Goal: Information Seeking & Learning: Learn about a topic

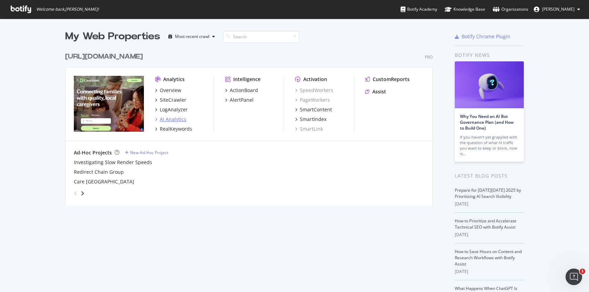
click at [167, 121] on div "AI Analytics" at bounding box center [173, 119] width 27 height 7
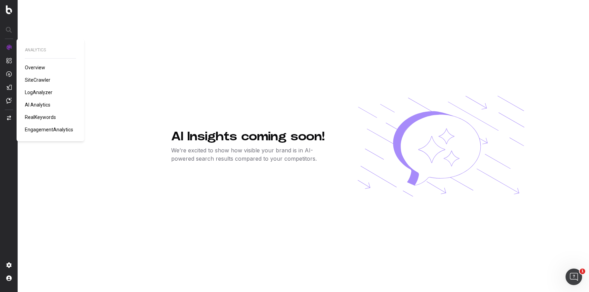
click at [46, 118] on span "RealKeywords" at bounding box center [40, 118] width 31 height 6
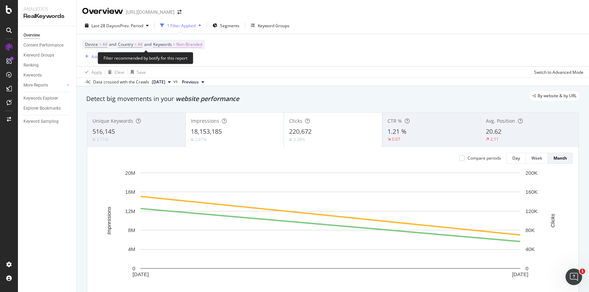
click at [191, 45] on span "Non-Branded" at bounding box center [189, 45] width 26 height 10
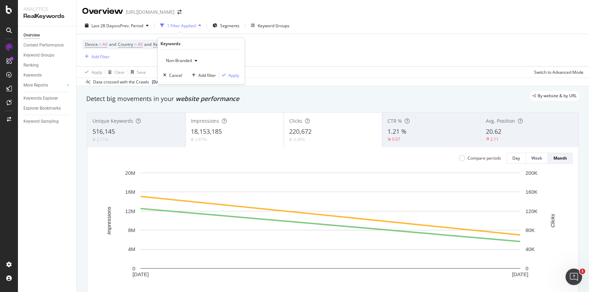
click at [182, 55] on div "Non-Branded Cancel Add filter Apply" at bounding box center [201, 67] width 87 height 35
click at [177, 62] on span "Non-Branded" at bounding box center [177, 61] width 29 height 6
click at [179, 114] on span "All" at bounding box center [204, 114] width 70 height 6
click at [228, 74] on div "Apply" at bounding box center [233, 75] width 11 height 6
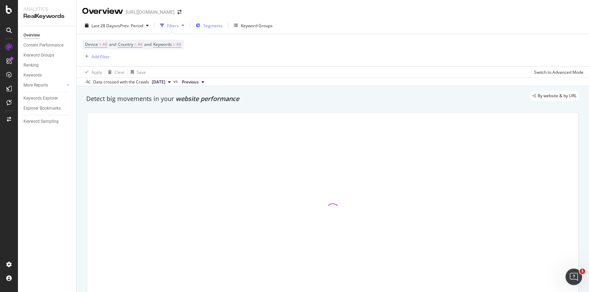
click at [211, 27] on span "Segments" at bounding box center [212, 26] width 19 height 6
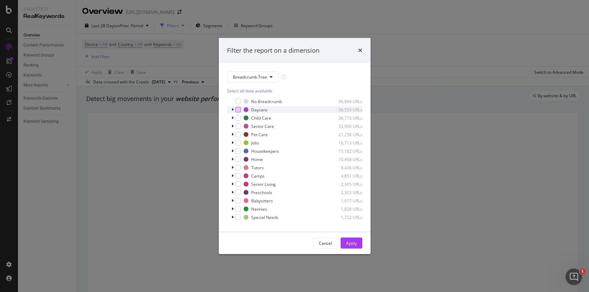
click at [238, 110] on div "modal" at bounding box center [238, 110] width 6 height 6
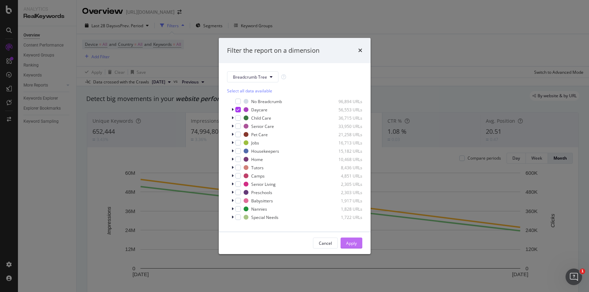
click at [350, 243] on div "Apply" at bounding box center [351, 244] width 11 height 6
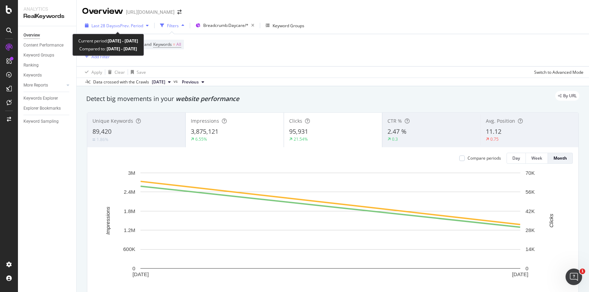
click at [126, 29] on div "Last 28 Days vs Prev. Period" at bounding box center [116, 25] width 69 height 10
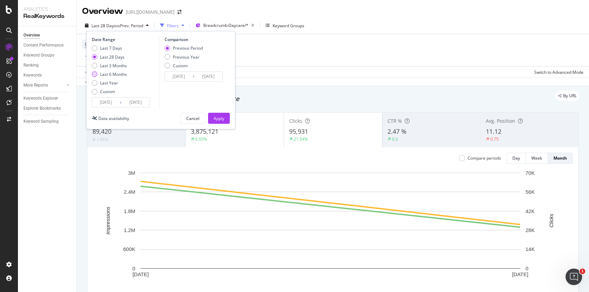
click at [111, 74] on div "Last 6 Months" at bounding box center [113, 74] width 27 height 6
type input "2025/02/10"
type input "2024/08/12"
type input "2025/02/09"
click at [218, 117] on div "Apply" at bounding box center [219, 119] width 11 height 6
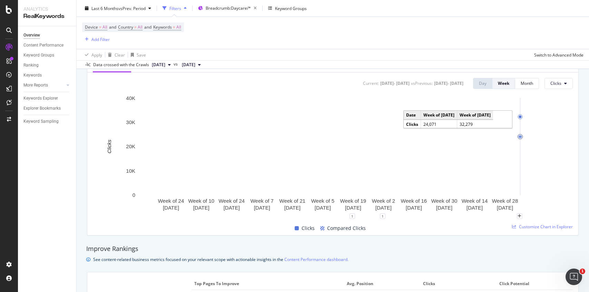
scroll to position [255, 0]
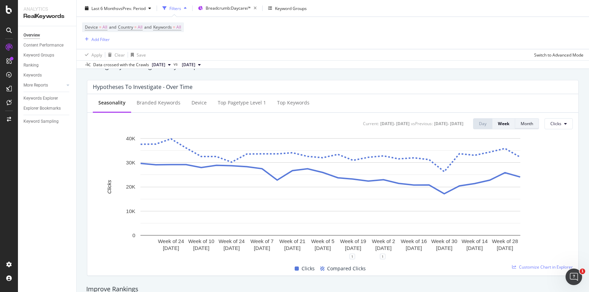
click at [530, 126] on button "Month" at bounding box center [527, 123] width 24 height 11
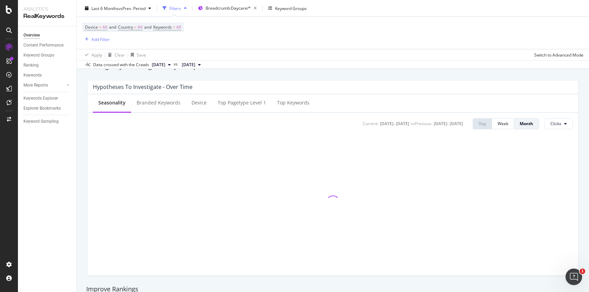
click at [530, 126] on button "Month" at bounding box center [526, 123] width 25 height 11
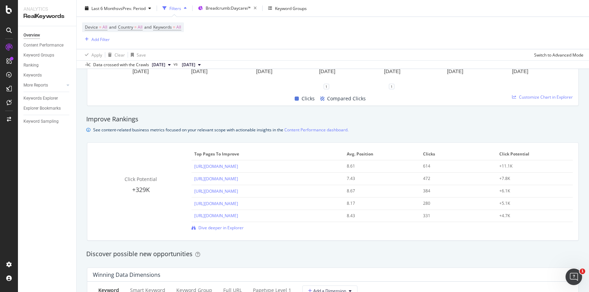
scroll to position [0, 0]
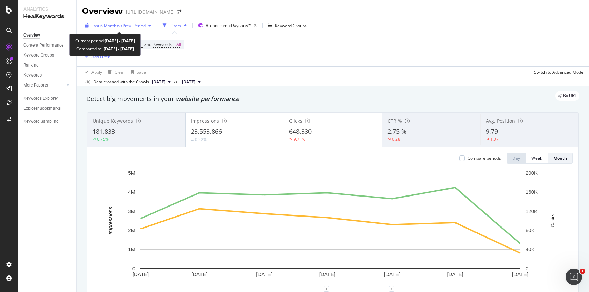
click at [110, 25] on span "Last 6 Months" at bounding box center [104, 26] width 27 height 6
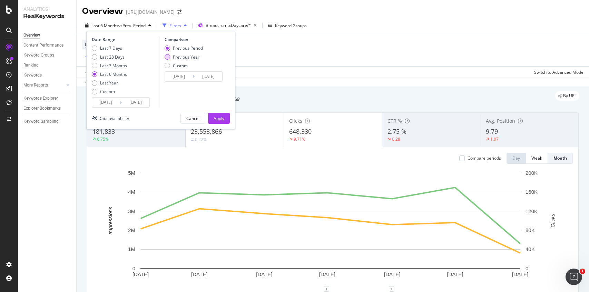
click at [190, 56] on div "Previous Year" at bounding box center [186, 57] width 27 height 6
type input "2024/02/12"
type input "2024/08/10"
click at [222, 124] on button "Apply" at bounding box center [219, 118] width 22 height 11
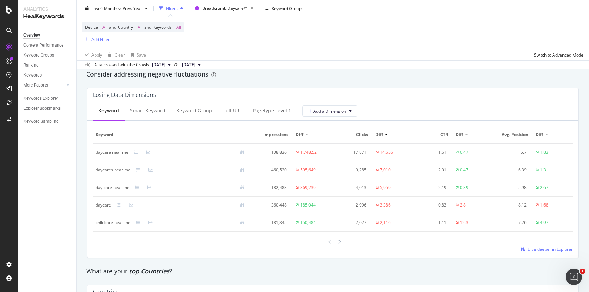
scroll to position [804, 0]
drag, startPoint x: 92, startPoint y: 129, endPoint x: 211, endPoint y: 155, distance: 121.3
click at [211, 155] on div "Keyword Smart Keyword Keyword Group Full URL pagetype Level 1 Add a Dimension K…" at bounding box center [332, 179] width 491 height 156
click at [209, 134] on span "Keyword" at bounding box center [172, 134] width 153 height 6
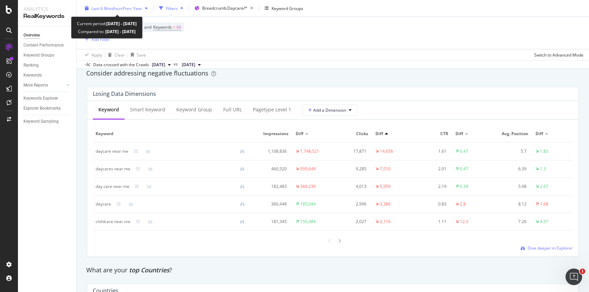
click at [120, 9] on span "vs Prev. Year" at bounding box center [130, 8] width 24 height 6
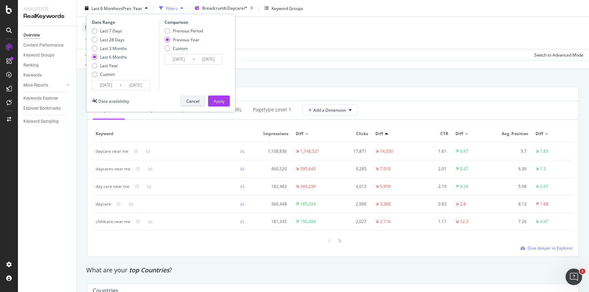
click at [191, 103] on div "Cancel" at bounding box center [192, 101] width 13 height 6
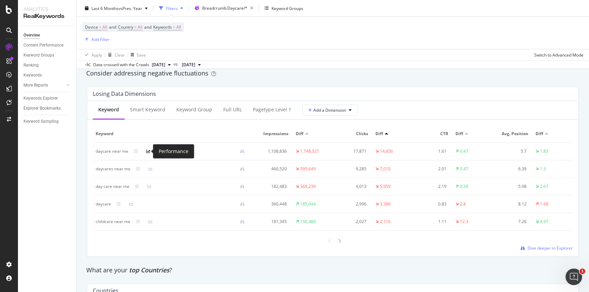
click at [147, 150] on icon at bounding box center [148, 151] width 4 height 4
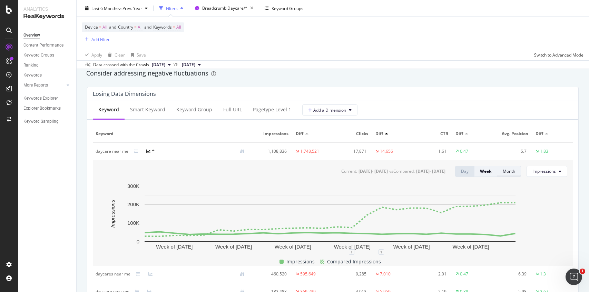
click at [503, 172] on div "Month" at bounding box center [509, 171] width 12 height 6
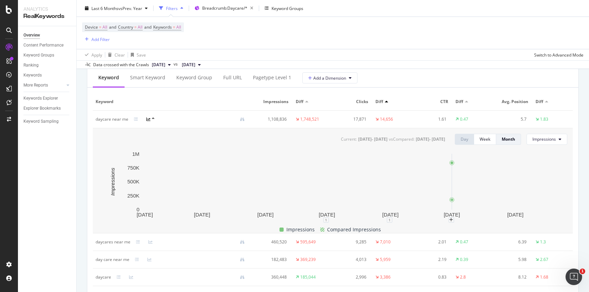
scroll to position [836, 0]
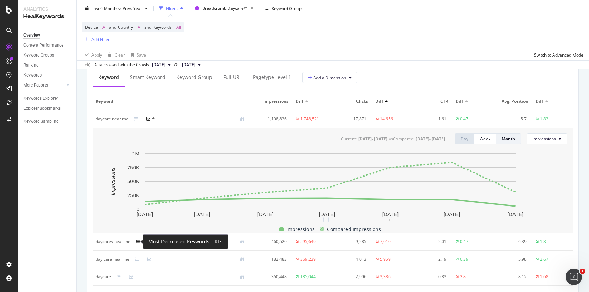
click at [138, 242] on icon at bounding box center [138, 242] width 4 height 4
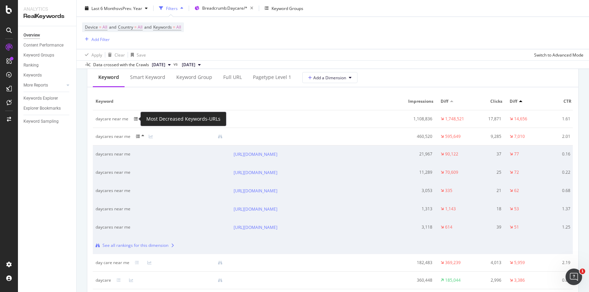
click at [137, 120] on icon at bounding box center [136, 119] width 4 height 4
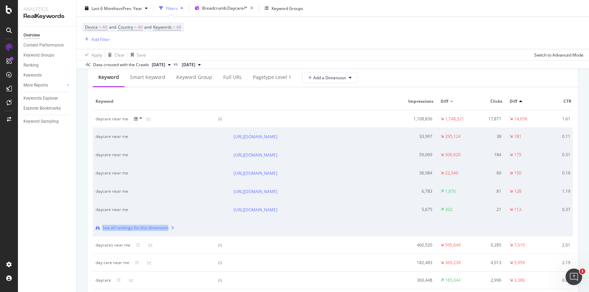
click at [135, 117] on icon at bounding box center [136, 119] width 4 height 4
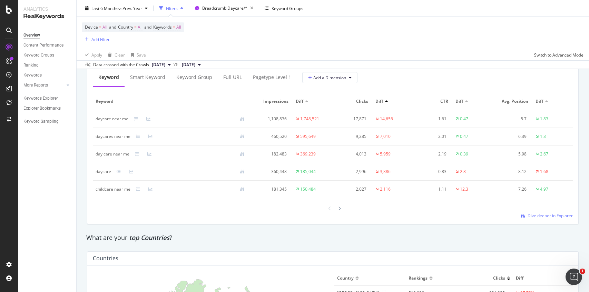
click at [150, 119] on div at bounding box center [152, 119] width 12 height 4
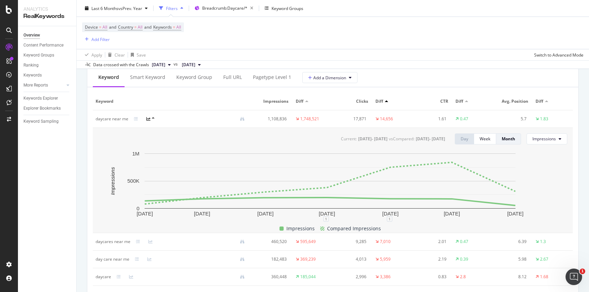
drag, startPoint x: 243, startPoint y: 144, endPoint x: 248, endPoint y: 146, distance: 5.9
click at [248, 146] on div "Current: 2025 Feb. 10th - 2025 Aug. 9th vs Compared : 2024 Feb. 12th - 2024 Aug…" at bounding box center [333, 180] width 480 height 105
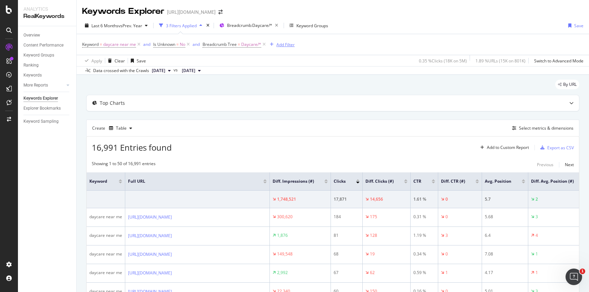
click at [286, 45] on div "Add Filter" at bounding box center [285, 45] width 18 height 6
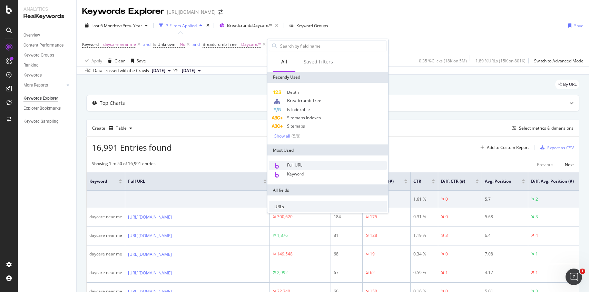
click at [296, 167] on span "Full URL" at bounding box center [294, 165] width 15 height 6
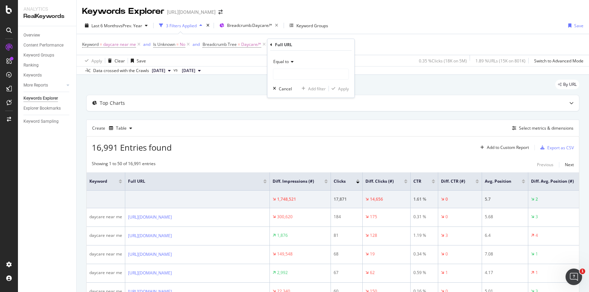
click at [292, 62] on icon at bounding box center [291, 62] width 5 height 4
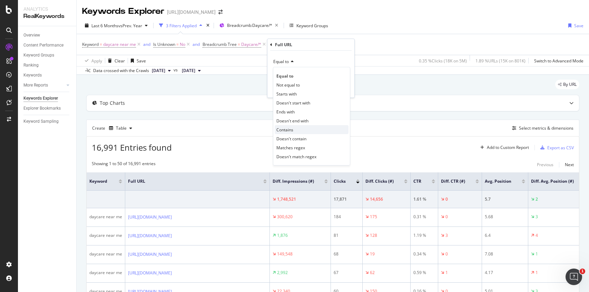
click at [288, 129] on span "Contains" at bounding box center [284, 130] width 17 height 6
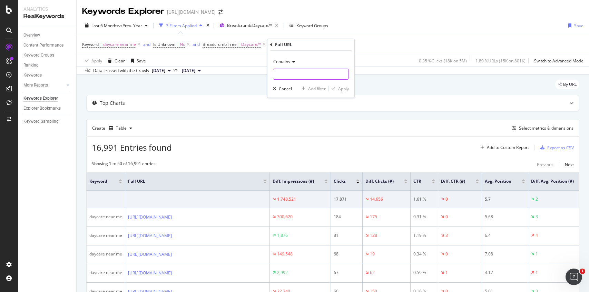
click at [297, 77] on input "text" at bounding box center [310, 74] width 75 height 11
type input "tx"
click at [339, 87] on div "Apply" at bounding box center [343, 89] width 11 height 6
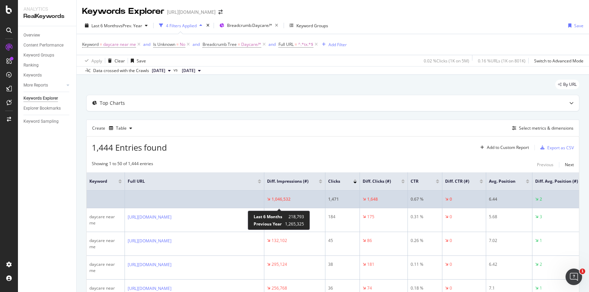
scroll to position [53, 0]
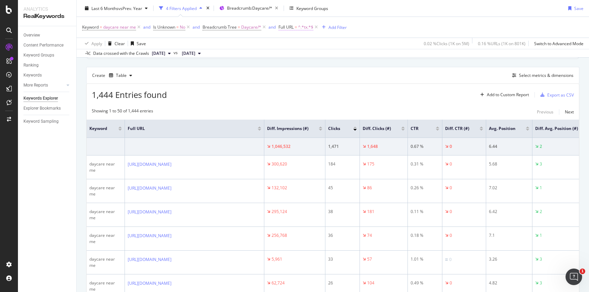
click at [293, 29] on span "Full URL" at bounding box center [286, 27] width 15 height 6
click at [319, 58] on input "tx" at bounding box center [317, 55] width 65 height 11
click at [296, 43] on span "Contains" at bounding box center [293, 43] width 17 height 6
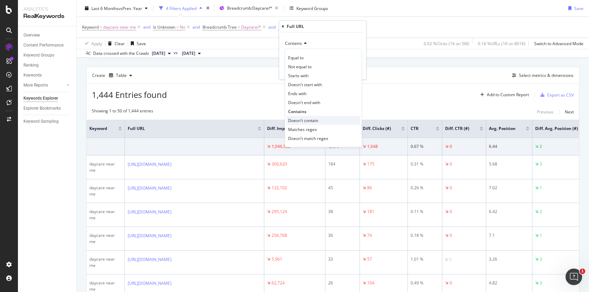
click at [301, 116] on div "Doesn't contain" at bounding box center [323, 120] width 74 height 9
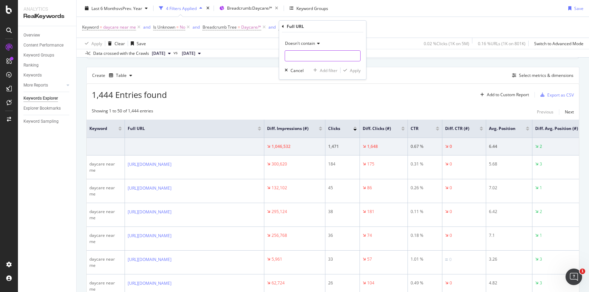
click at [306, 55] on input "text" at bounding box center [322, 55] width 75 height 11
type input "tx"
click at [352, 68] on div "Apply" at bounding box center [355, 71] width 11 height 6
